Goal: Register for event/course

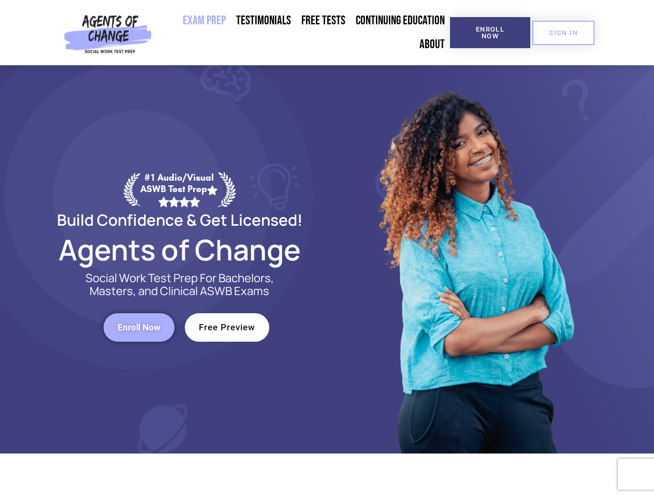
click at [327, 249] on div at bounding box center [474, 259] width 295 height 389
click at [490, 33] on span "Enroll Now" at bounding box center [490, 32] width 47 height 13
click at [564, 33] on span "SIGN IN" at bounding box center [563, 33] width 29 height 7
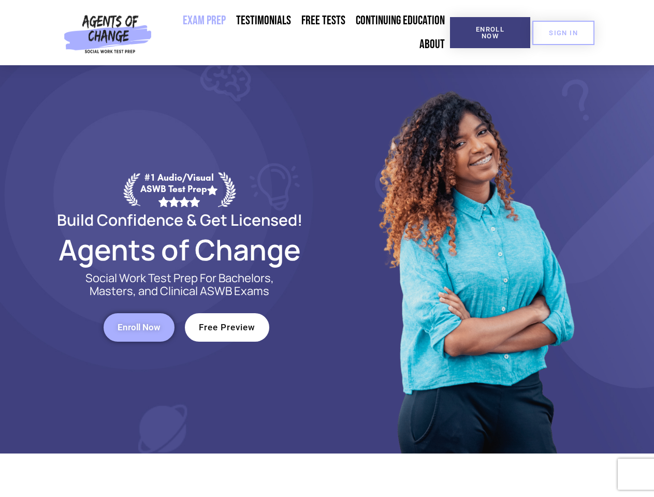
click at [139, 327] on span "Enroll Now" at bounding box center [139, 327] width 43 height 9
click at [227, 327] on span "Free Preview" at bounding box center [227, 327] width 56 height 9
